Goal: Task Accomplishment & Management: Use online tool/utility

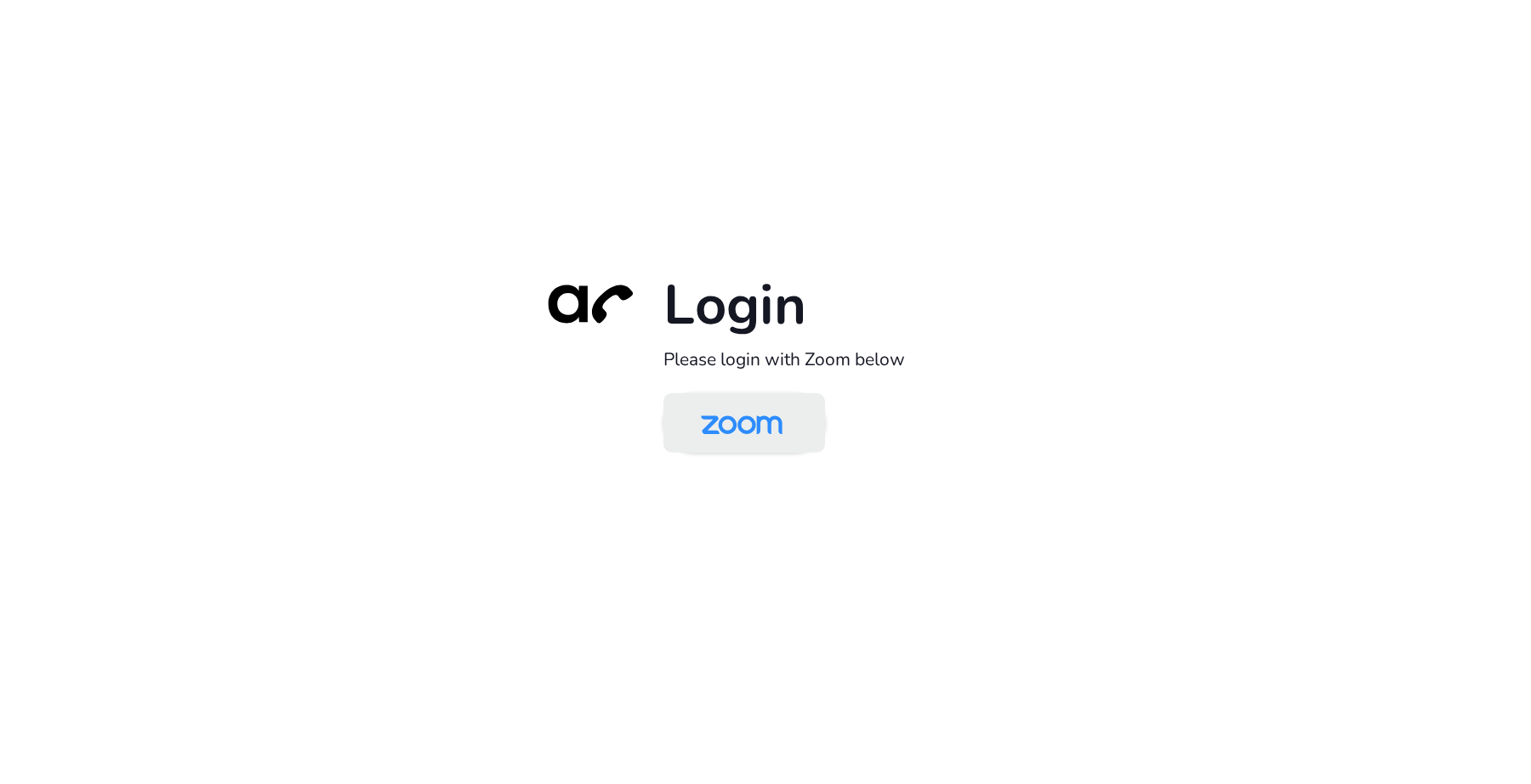
click at [737, 415] on img at bounding box center [741, 425] width 118 height 55
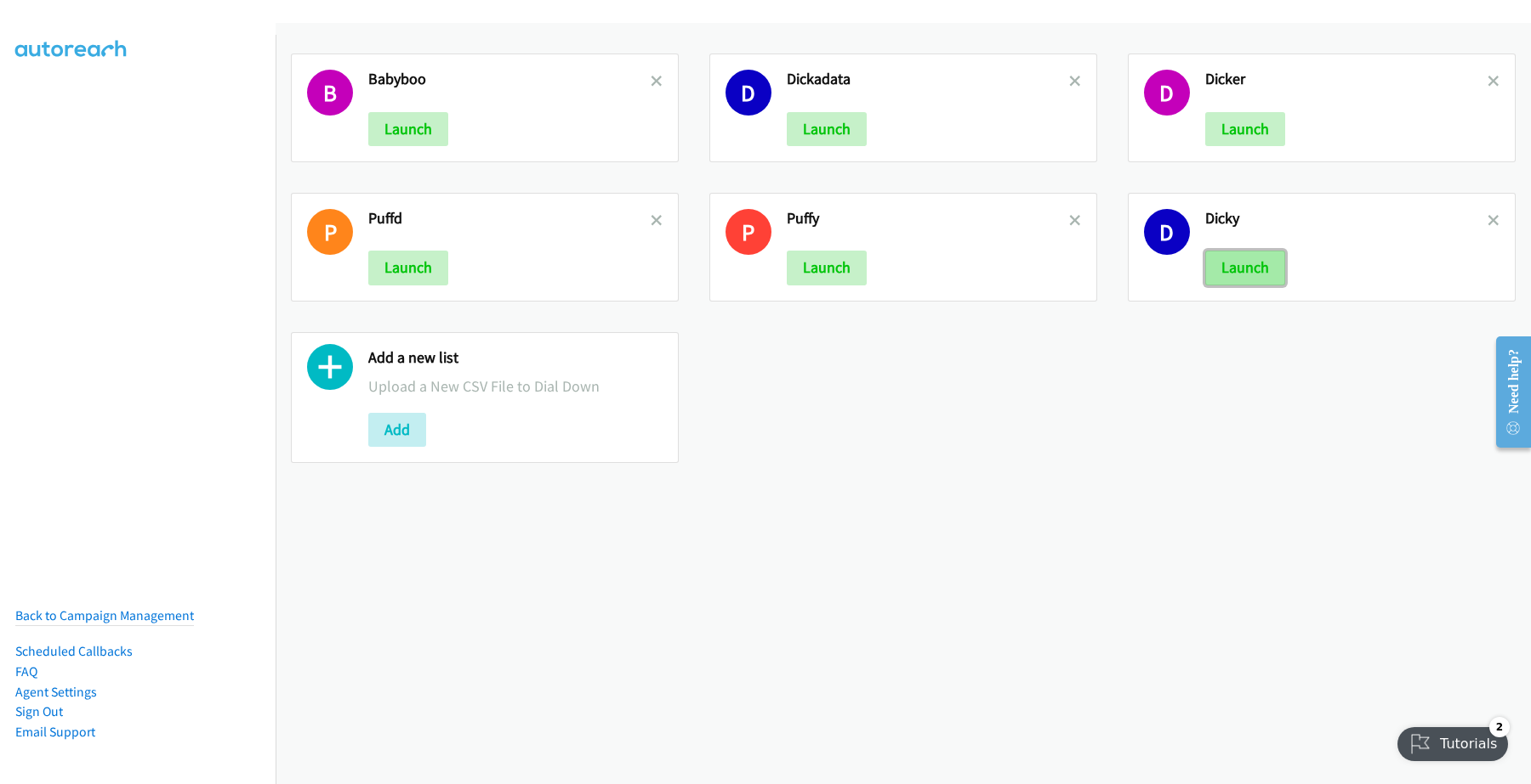
click at [1226, 270] on button "Launch" at bounding box center [1245, 267] width 80 height 34
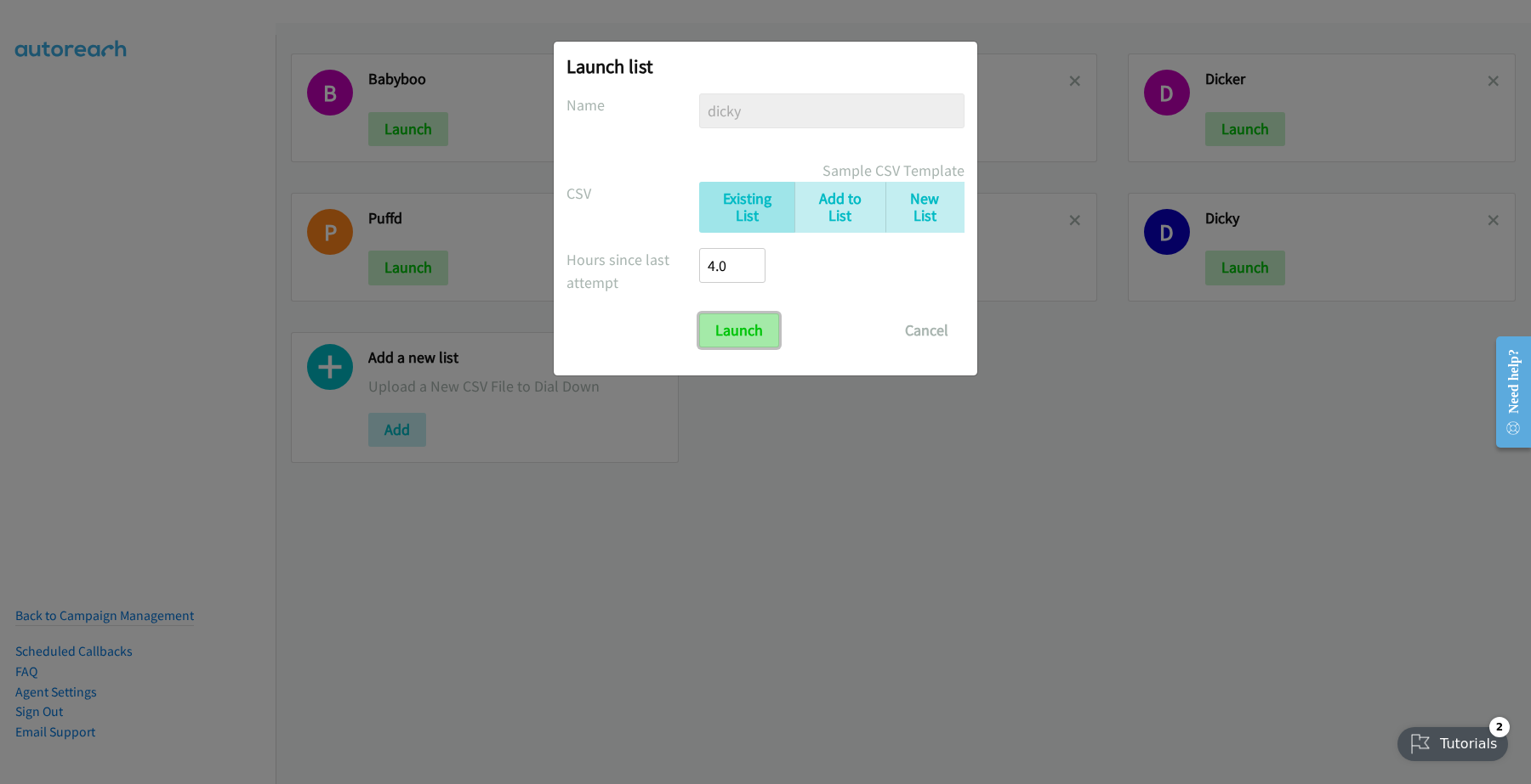
click at [742, 329] on input "Launch" at bounding box center [739, 330] width 80 height 34
